Goal: Information Seeking & Learning: Learn about a topic

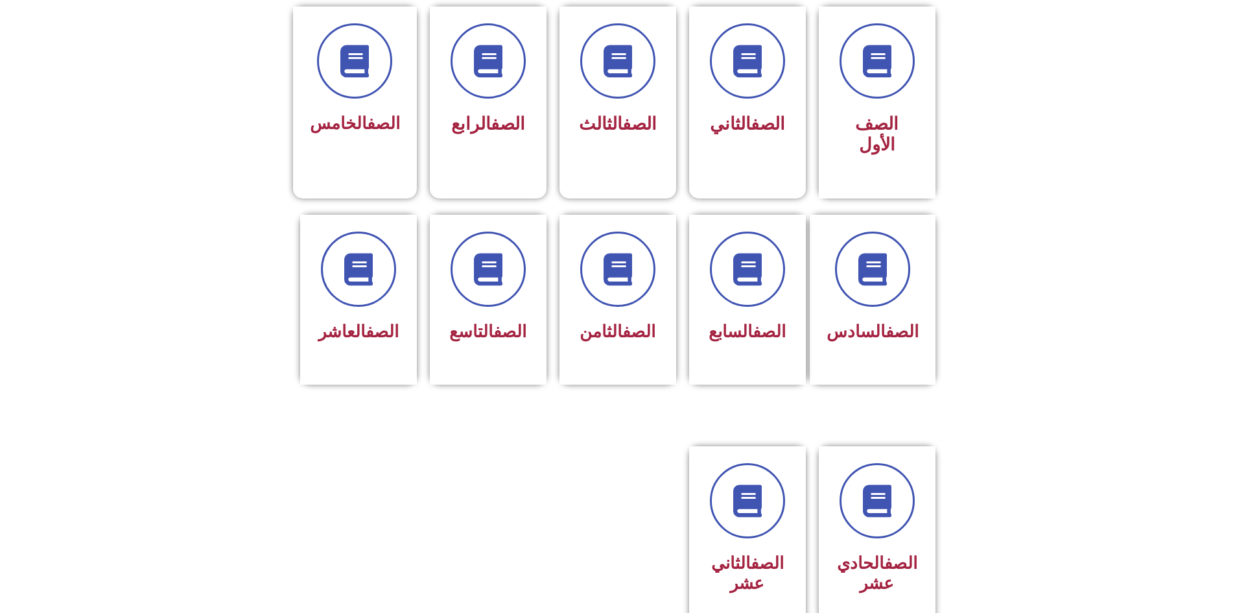
scroll to position [389, 0]
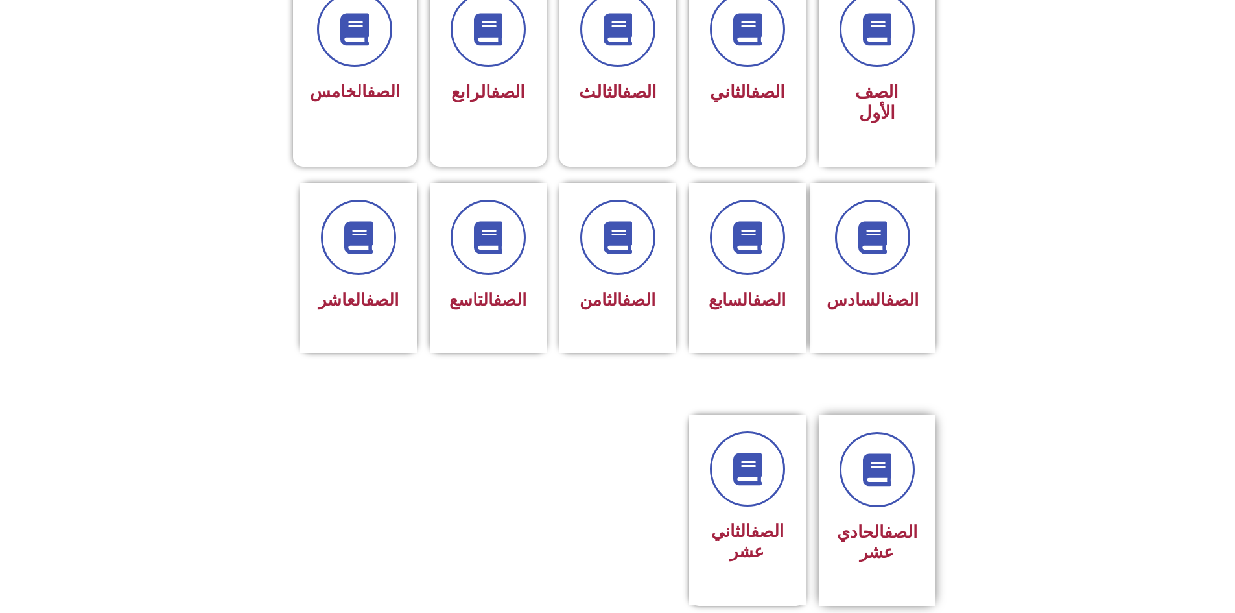
click at [841, 451] on div at bounding box center [877, 469] width 82 height 75
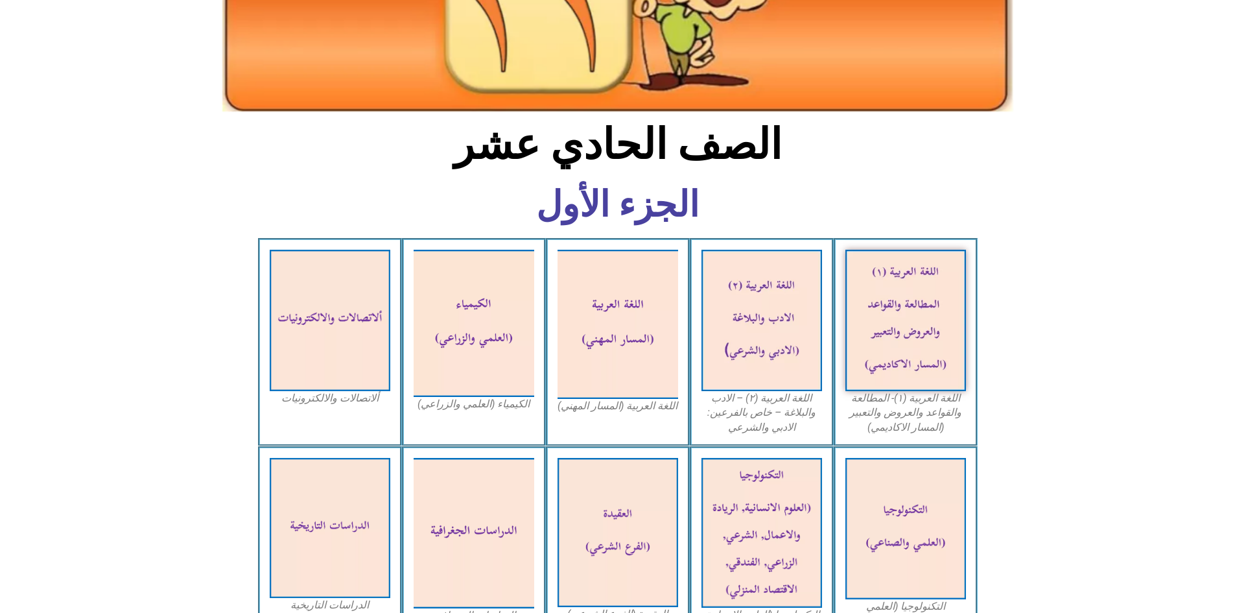
scroll to position [259, 0]
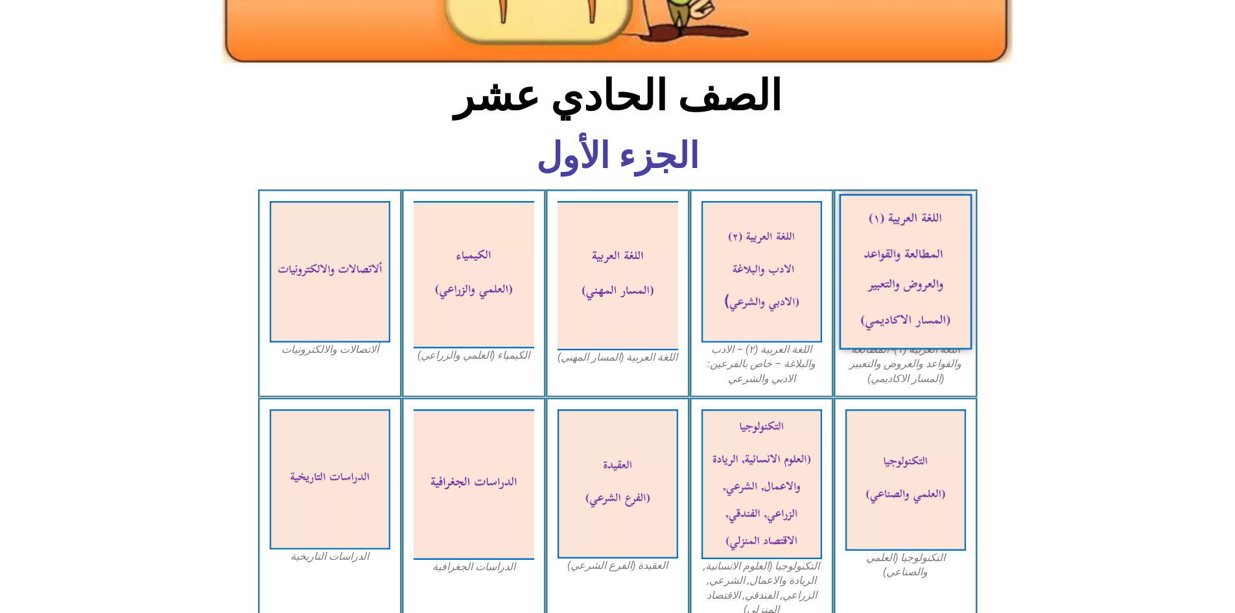
click at [891, 250] on img at bounding box center [905, 272] width 133 height 156
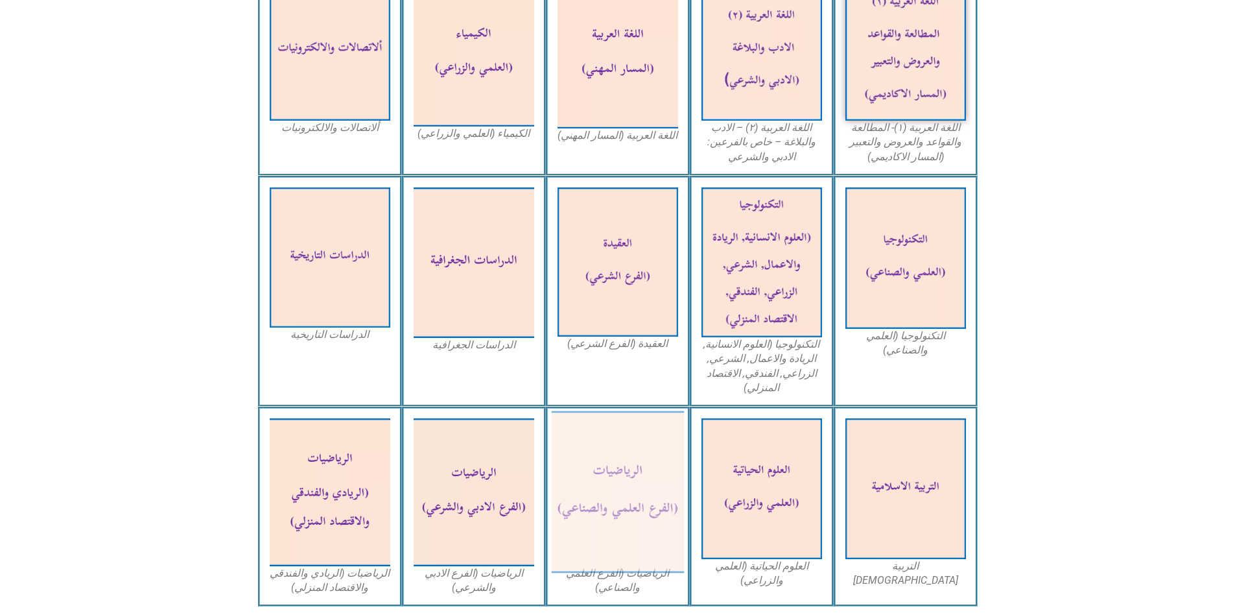
scroll to position [519, 0]
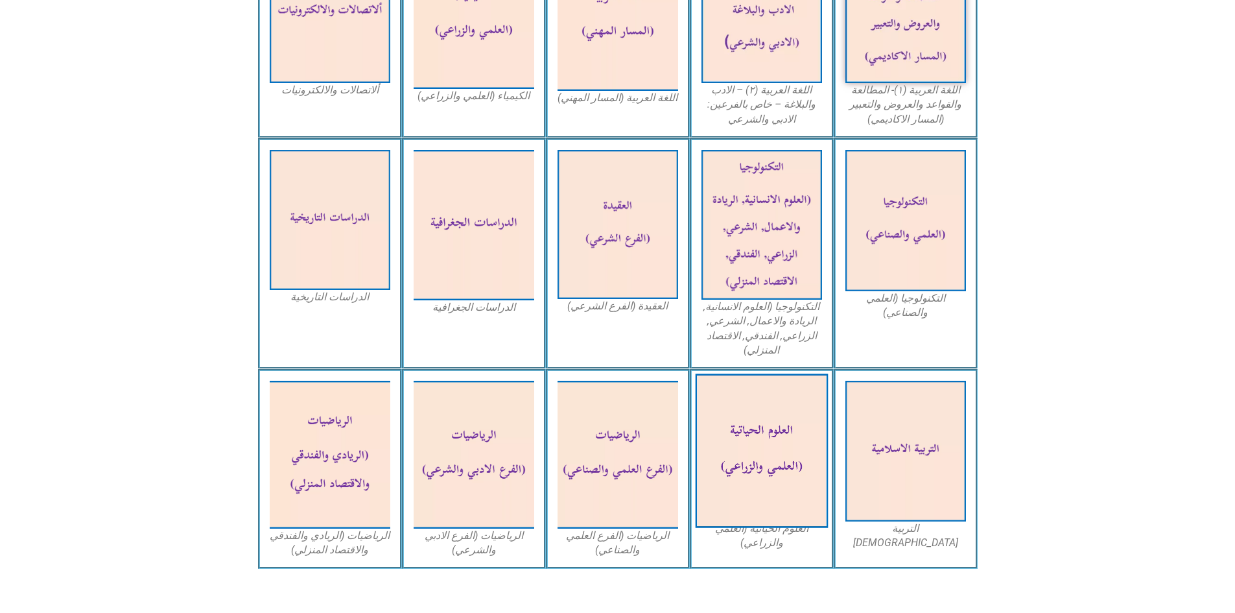
click at [768, 402] on img at bounding box center [761, 451] width 133 height 154
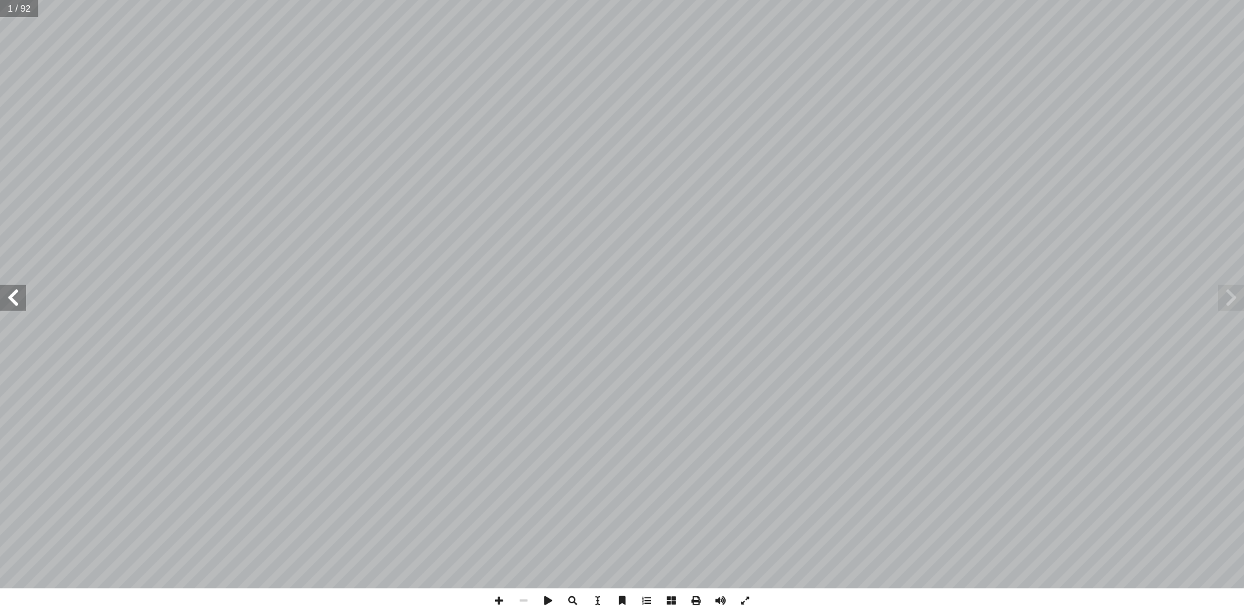
click at [1228, 304] on span at bounding box center [1232, 298] width 26 height 26
click at [18, 299] on span at bounding box center [13, 298] width 26 height 26
click at [10, 294] on span at bounding box center [13, 298] width 26 height 26
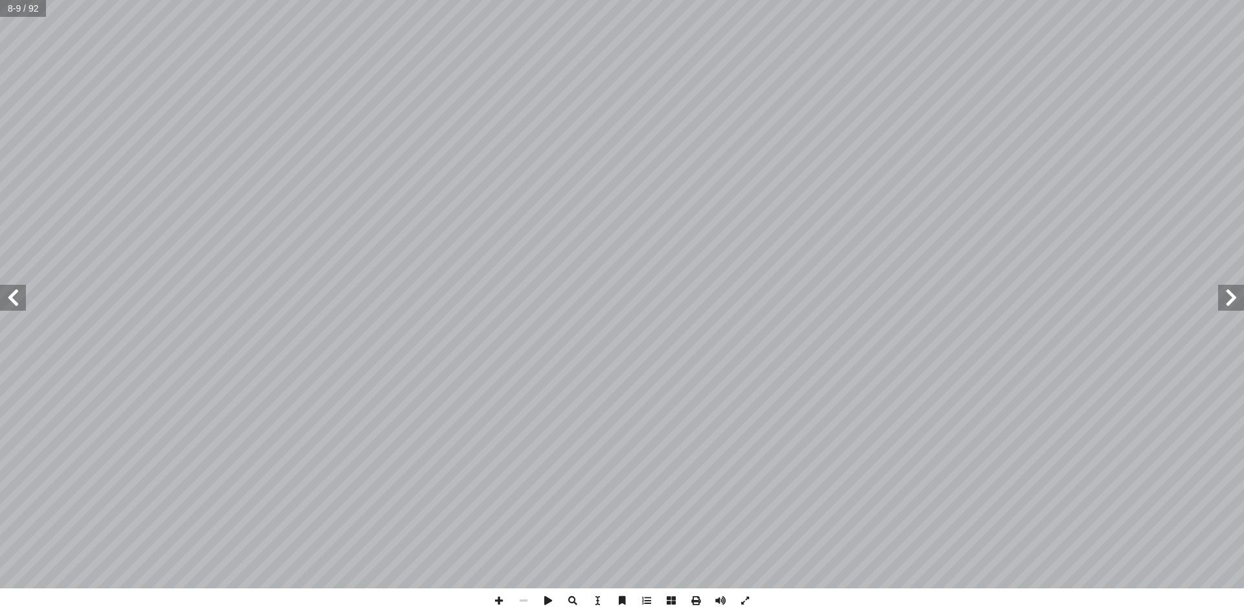
click at [10, 294] on span at bounding box center [13, 298] width 26 height 26
click at [500, 598] on span at bounding box center [499, 600] width 25 height 25
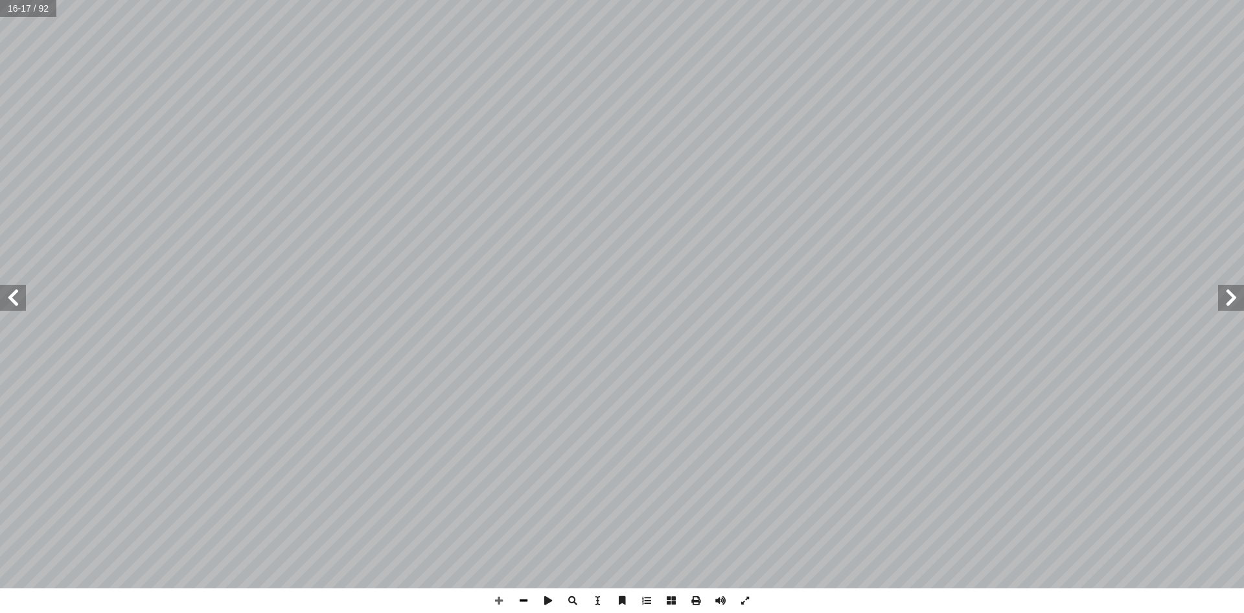
click at [520, 601] on span at bounding box center [523, 600] width 25 height 25
click at [490, 598] on span at bounding box center [499, 600] width 25 height 25
click at [505, 596] on span at bounding box center [499, 600] width 25 height 25
click at [496, 596] on span at bounding box center [499, 600] width 25 height 25
click at [14, 298] on span at bounding box center [13, 298] width 26 height 26
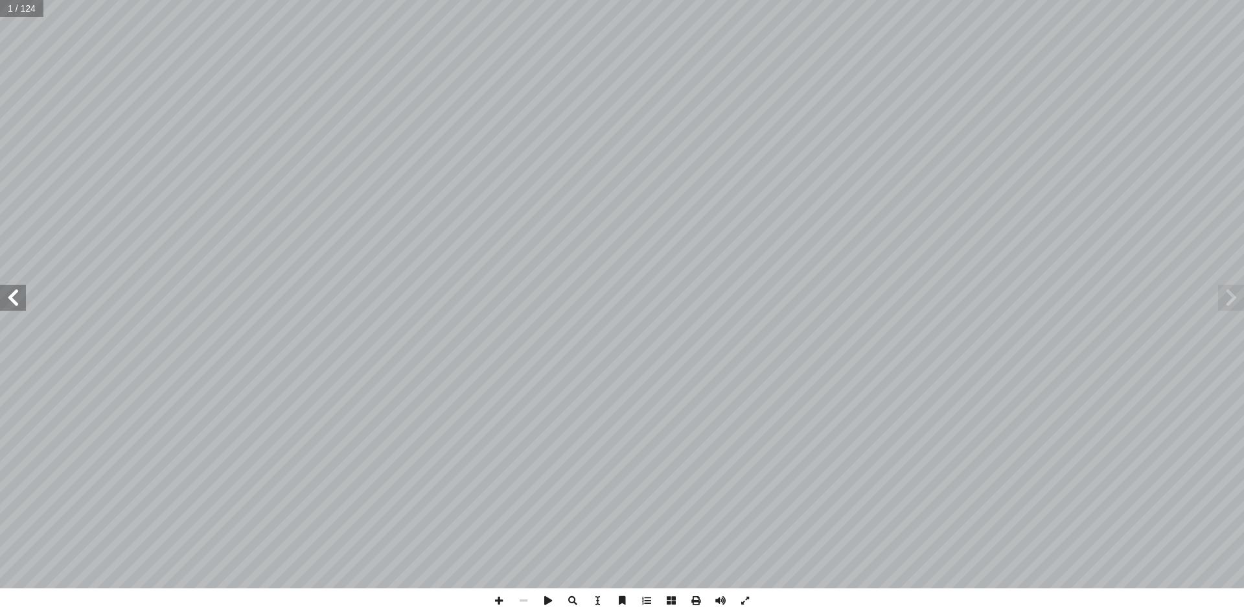
click at [14, 298] on span at bounding box center [13, 298] width 26 height 26
click at [1238, 310] on span at bounding box center [1232, 298] width 26 height 26
click at [14, 304] on span at bounding box center [13, 298] width 26 height 26
click at [13, 300] on span at bounding box center [13, 298] width 26 height 26
